Goal: Communication & Community: Ask a question

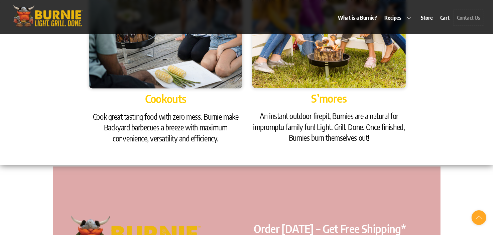
click at [460, 18] on link "Contact Us" at bounding box center [469, 17] width 30 height 15
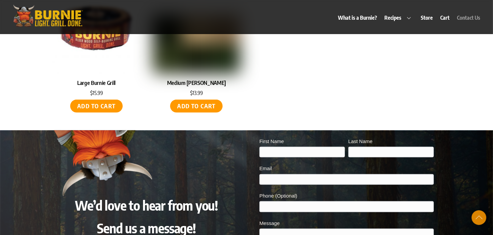
scroll to position [3242, 0]
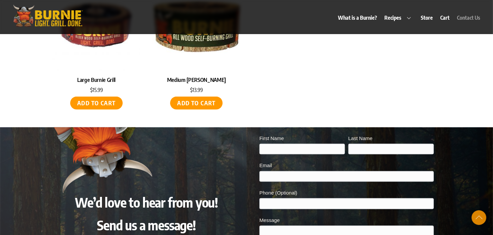
drag, startPoint x: 294, startPoint y: 133, endPoint x: 303, endPoint y: 147, distance: 16.6
click at [294, 138] on div "First Name" at bounding box center [302, 144] width 86 height 21
drag, startPoint x: 314, startPoint y: 142, endPoint x: 317, endPoint y: 146, distance: 5.2
type input "[PERSON_NAME]"
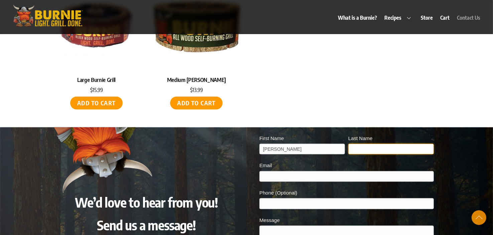
type input "[PERSON_NAME]"
type input "[EMAIL_ADDRESS][DOMAIN_NAME]"
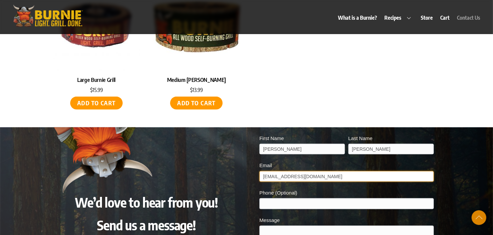
type input "7543064609"
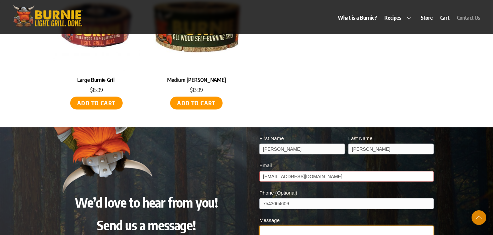
type textarea "Hello. I'm [PERSON_NAME], Vice President of Franchise Development with Franchis…"
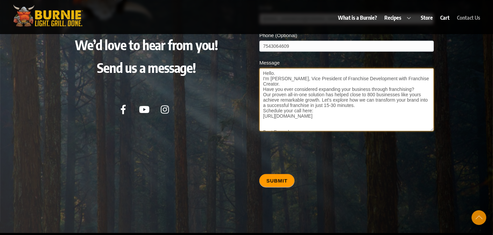
scroll to position [3409, 0]
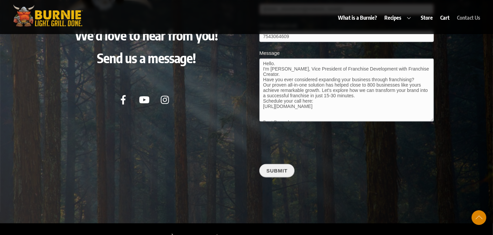
click at [276, 164] on button "Submit" at bounding box center [276, 170] width 35 height 13
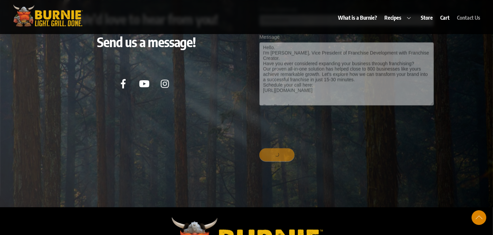
scroll to position [3475, 0]
